Goal: Check status

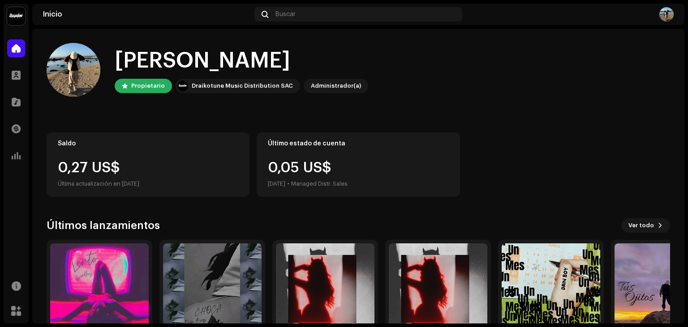
scroll to position [59, 0]
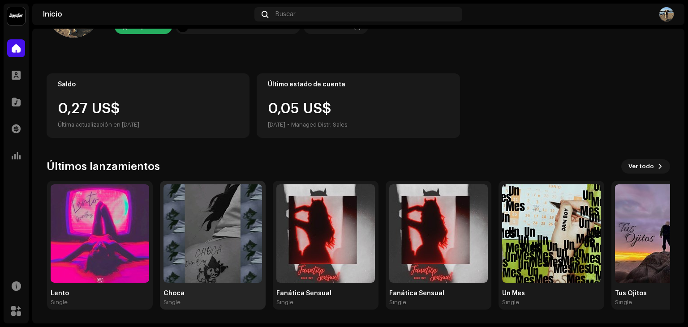
click at [210, 233] on img at bounding box center [212, 233] width 98 height 98
click at [221, 216] on img at bounding box center [212, 233] width 98 height 98
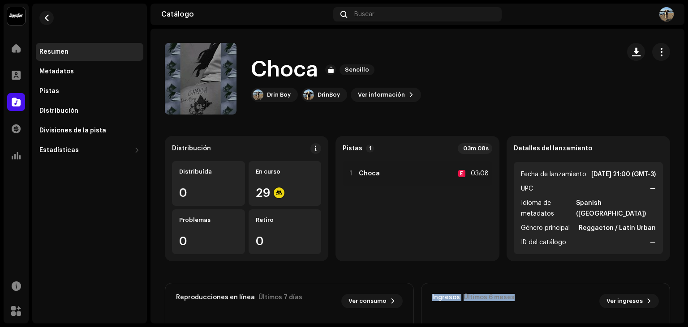
drag, startPoint x: 155, startPoint y: 13, endPoint x: 597, endPoint y: 303, distance: 528.9
click at [599, 308] on section "Catálogo Buscar Choca Sencillo Choca Sencillo Drin Boy DrinBoy Ver información …" at bounding box center [417, 164] width 534 height 320
click at [483, 101] on div "Choca Sencillo Drin Boy DrinBoy Ver información" at bounding box center [389, 79] width 448 height 72
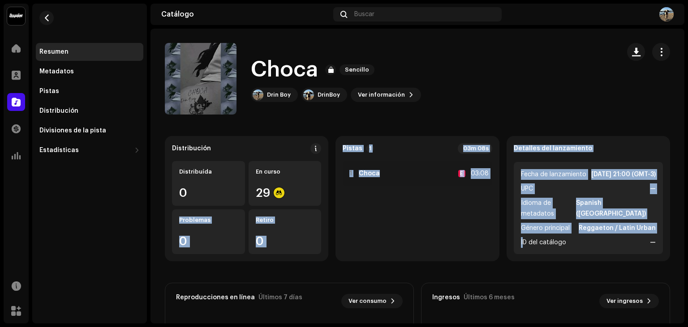
drag, startPoint x: 154, startPoint y: 12, endPoint x: 523, endPoint y: 222, distance: 424.5
click at [523, 264] on section "Catálogo Buscar Choca Sencillo Choca Sencillo Drin Boy DrinBoy Ver información …" at bounding box center [417, 164] width 534 height 320
click at [506, 105] on div "Choca Sencillo Drin Boy DrinBoy Ver información" at bounding box center [389, 79] width 448 height 72
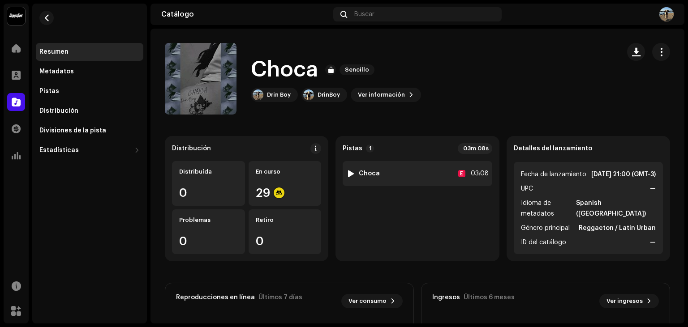
click at [345, 176] on div "1 Choca E 03:08" at bounding box center [416, 173] width 149 height 25
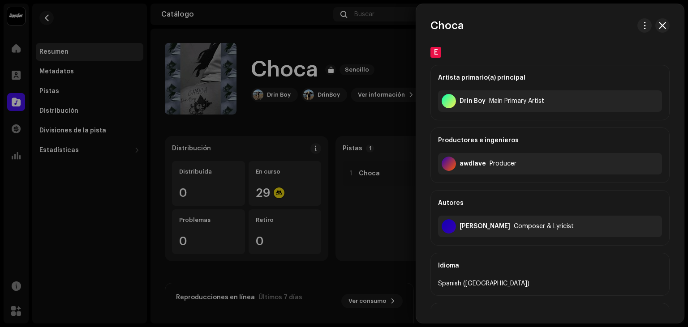
click at [367, 124] on div at bounding box center [344, 163] width 688 height 327
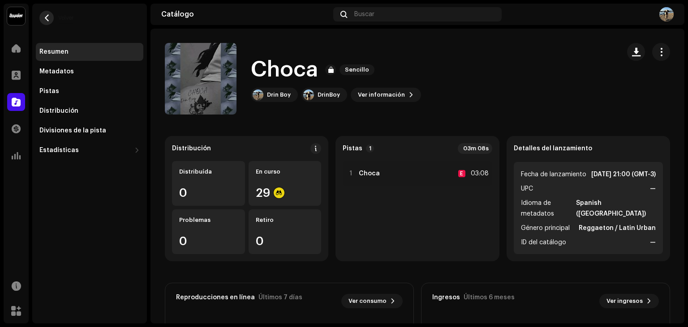
click at [49, 19] on span "button" at bounding box center [46, 17] width 7 height 7
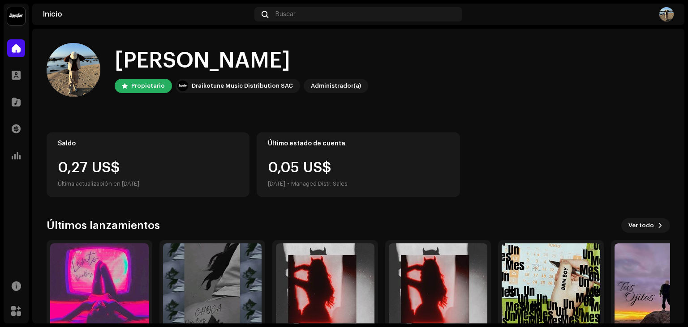
click at [358, 96] on div "Hola, , [PERSON_NAME] Draikotune Music Distribution SAC Administrador(a)" at bounding box center [358, 70] width 623 height 54
